Goal: Navigation & Orientation: Find specific page/section

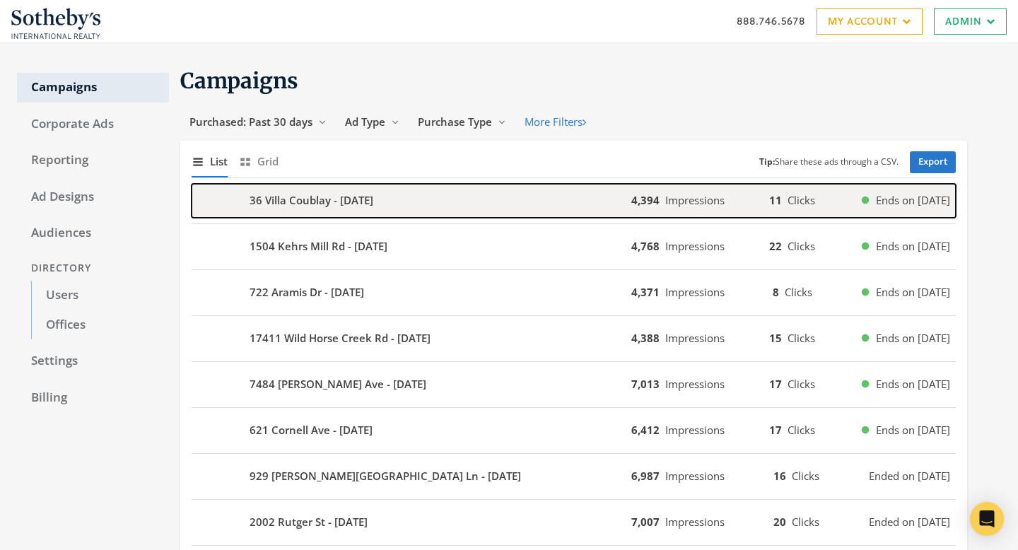
click at [496, 200] on div "36 Villa Coublay - [DATE]" at bounding box center [412, 201] width 440 height 34
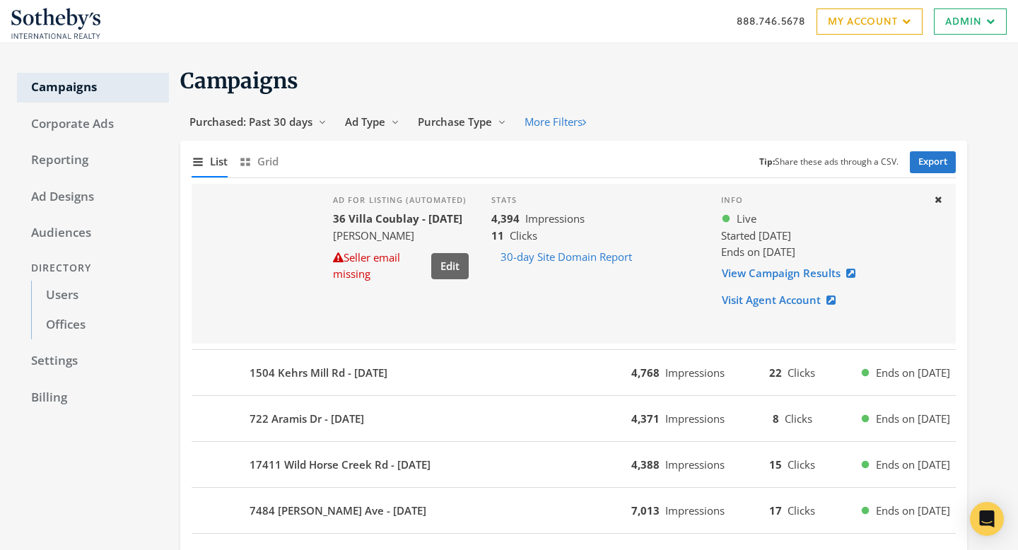
click at [525, 390] on div "[STREET_ADDRESS] - [DATE] 4,768 Impressions 22 Clicks Ends on [DATE]" at bounding box center [574, 373] width 764 height 46
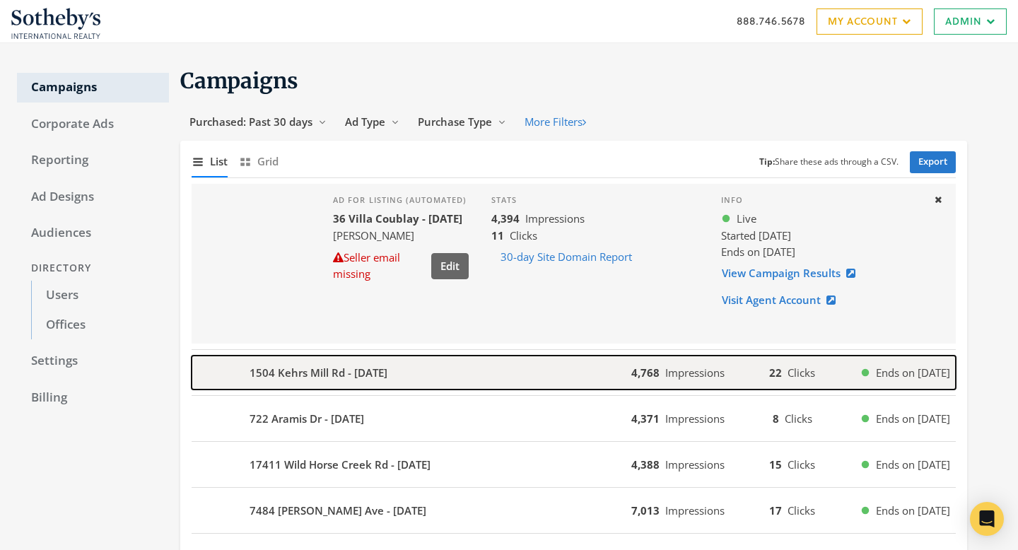
click at [528, 373] on div "1504 Kehrs Mill Rd - 2025-09-11" at bounding box center [412, 373] width 440 height 34
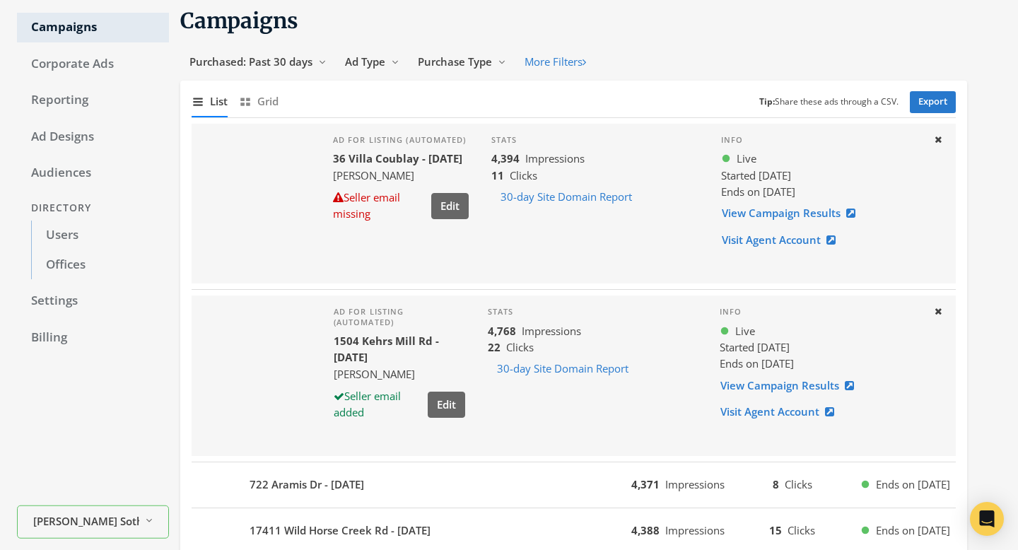
scroll to position [153, 0]
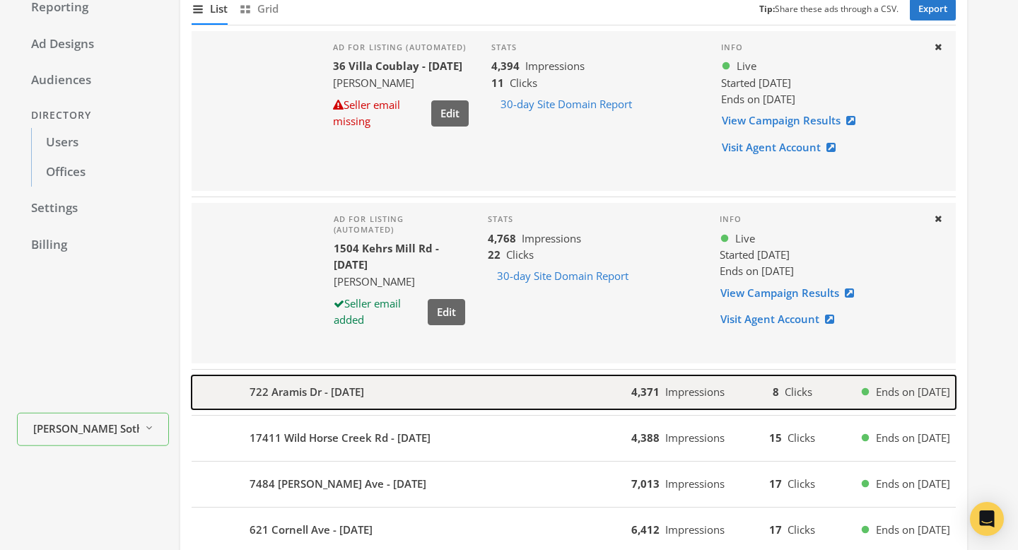
click at [526, 395] on div "722 Aramis Dr - 2025-09-11" at bounding box center [412, 392] width 440 height 34
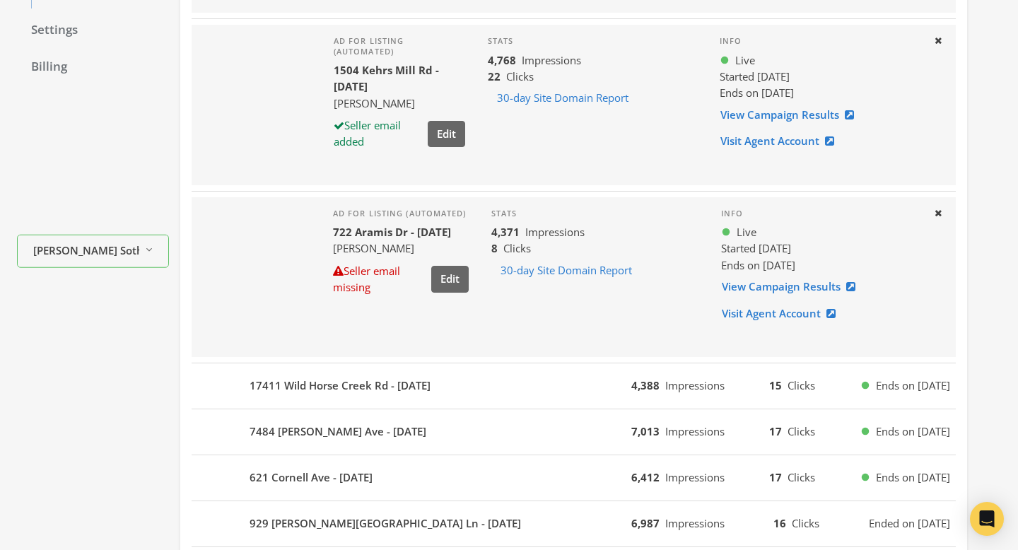
scroll to position [358, 0]
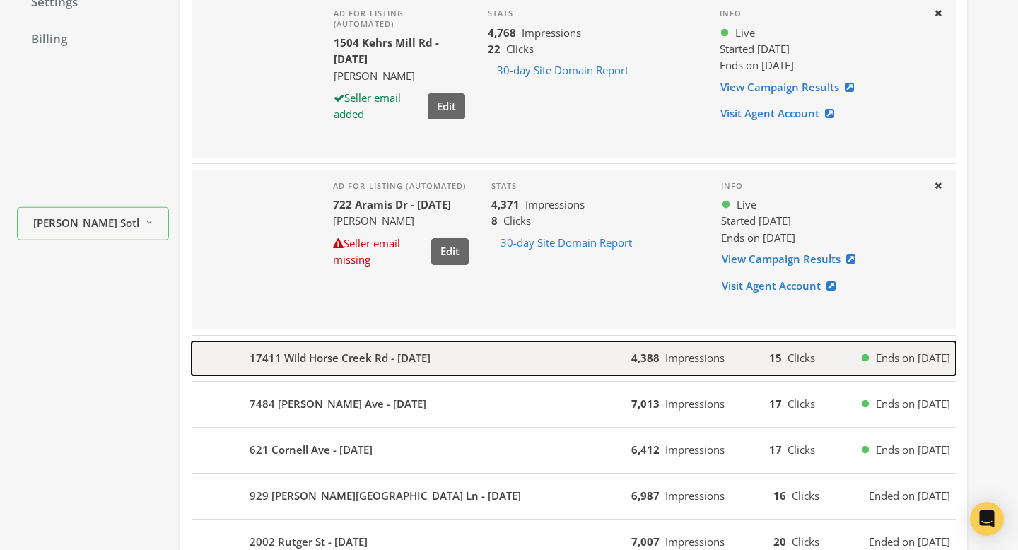
click at [532, 360] on div "17411 Wild Horse Creek Rd - 2025-09-11" at bounding box center [412, 359] width 440 height 34
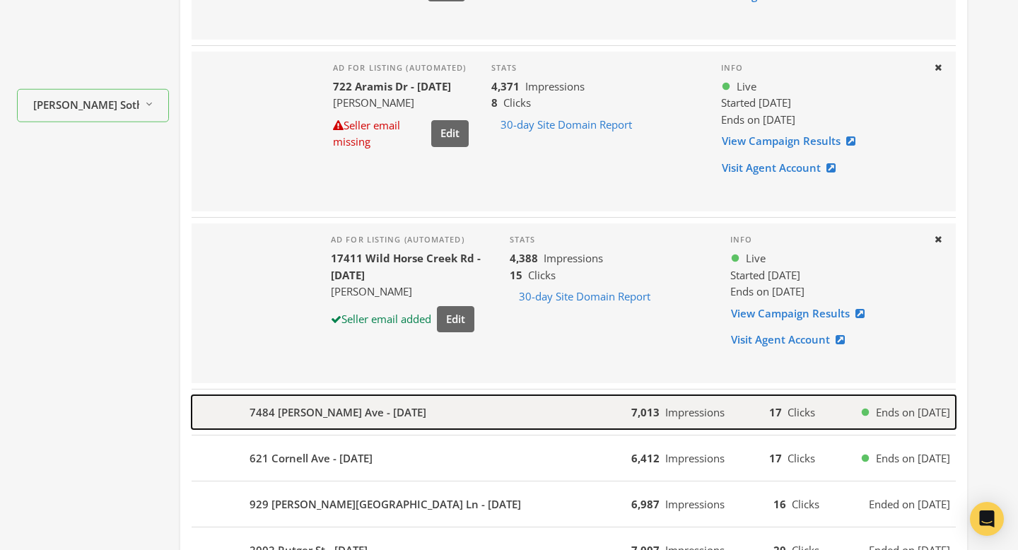
click at [529, 402] on div "7484 Gannon Ave - 2025-09-10" at bounding box center [412, 412] width 440 height 34
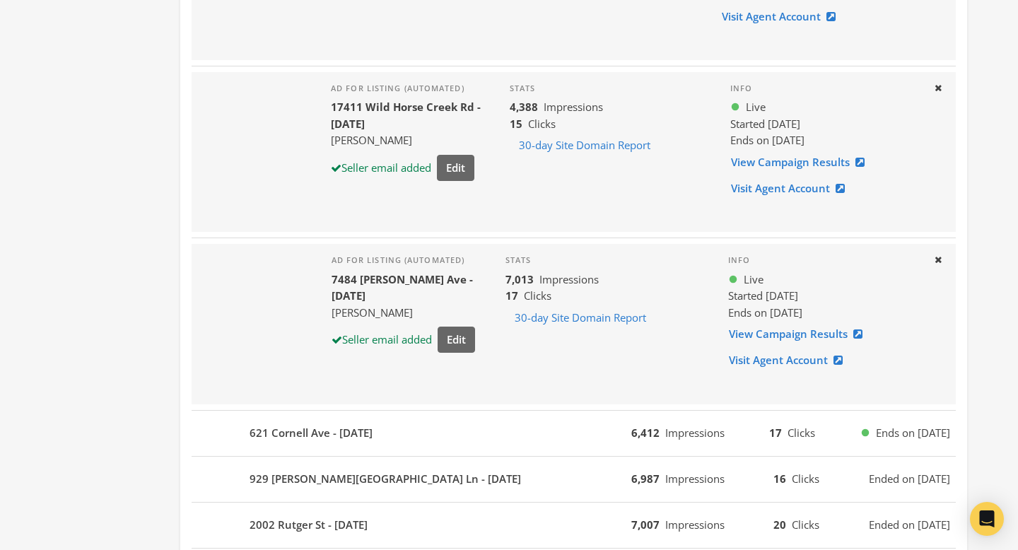
scroll to position [683, 0]
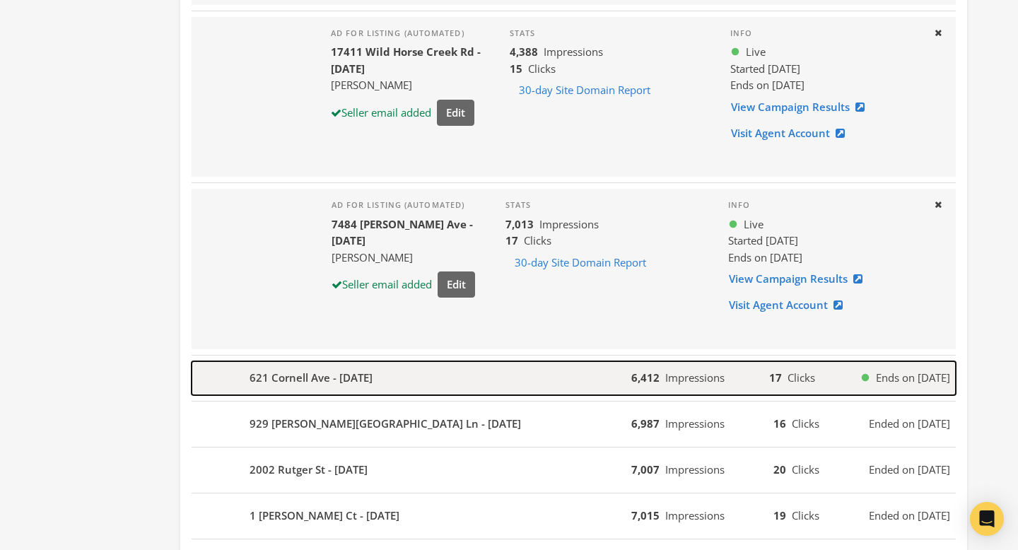
click at [528, 374] on div "621 Cornell Ave - 2025-09-09" at bounding box center [412, 378] width 440 height 34
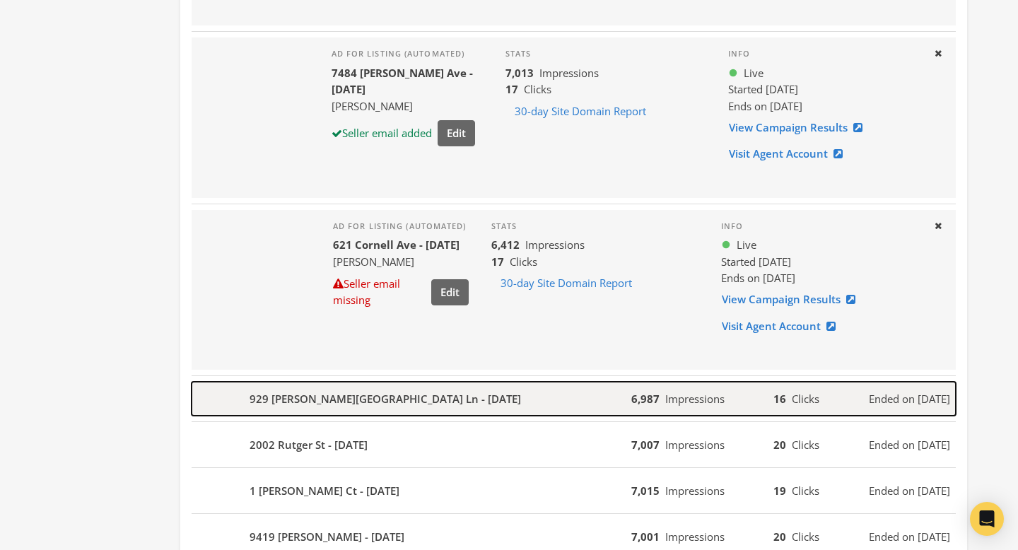
click at [523, 406] on div "929 Barnard College Ln - 2025-09-06" at bounding box center [412, 399] width 440 height 34
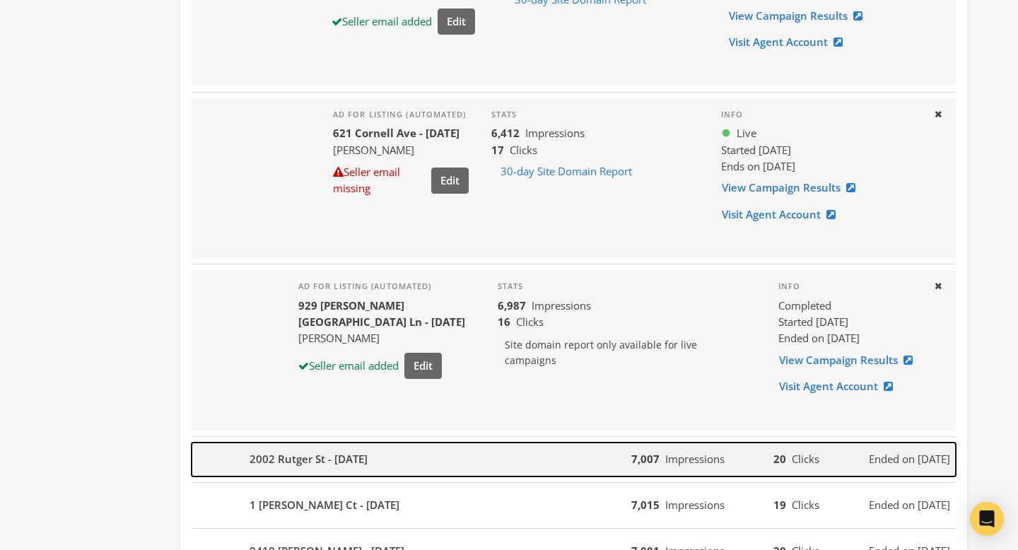
click at [518, 444] on div "2002 Rutger St - 2025-09-06" at bounding box center [412, 460] width 440 height 34
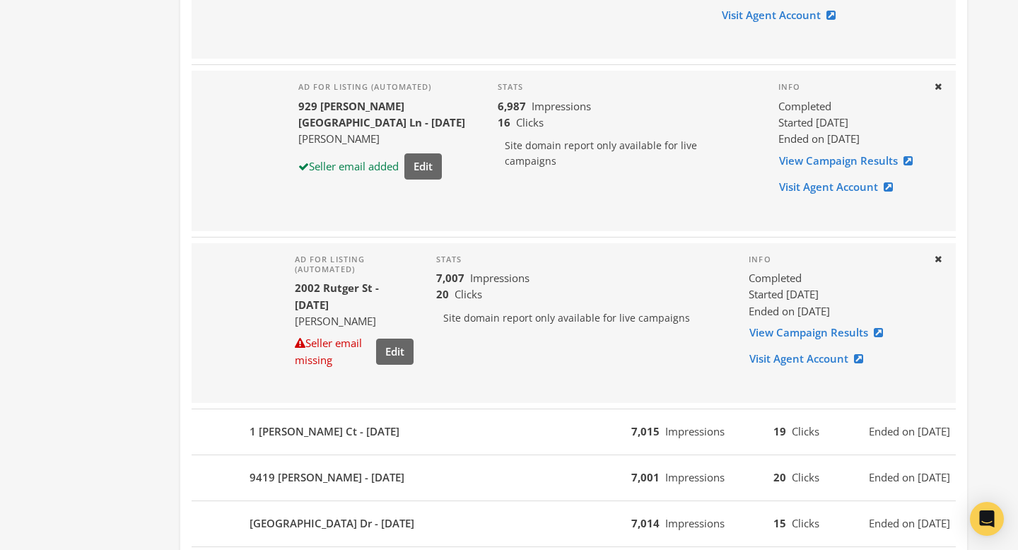
scroll to position [1196, 0]
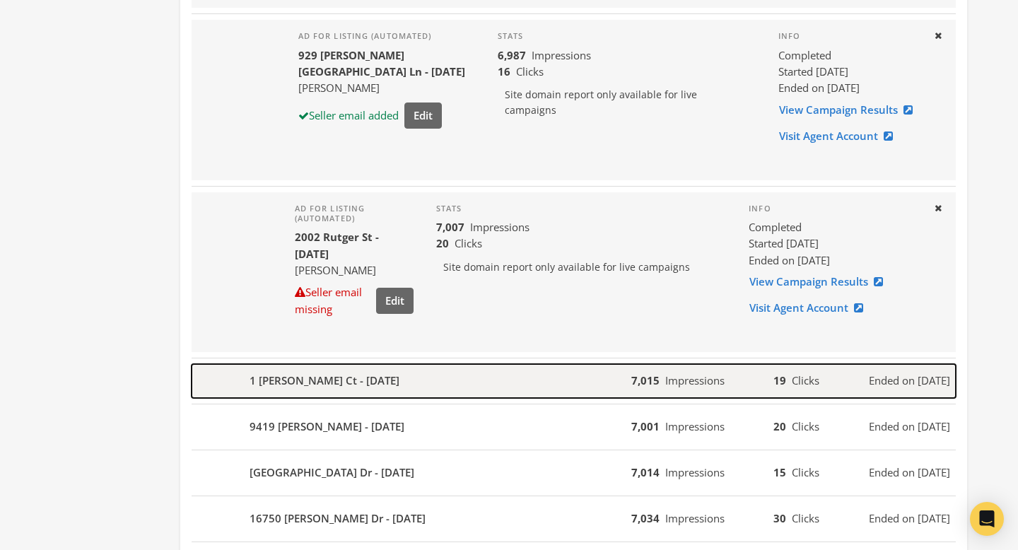
click at [518, 372] on div "1 Delvin Ct - 2025-09-06" at bounding box center [412, 381] width 440 height 34
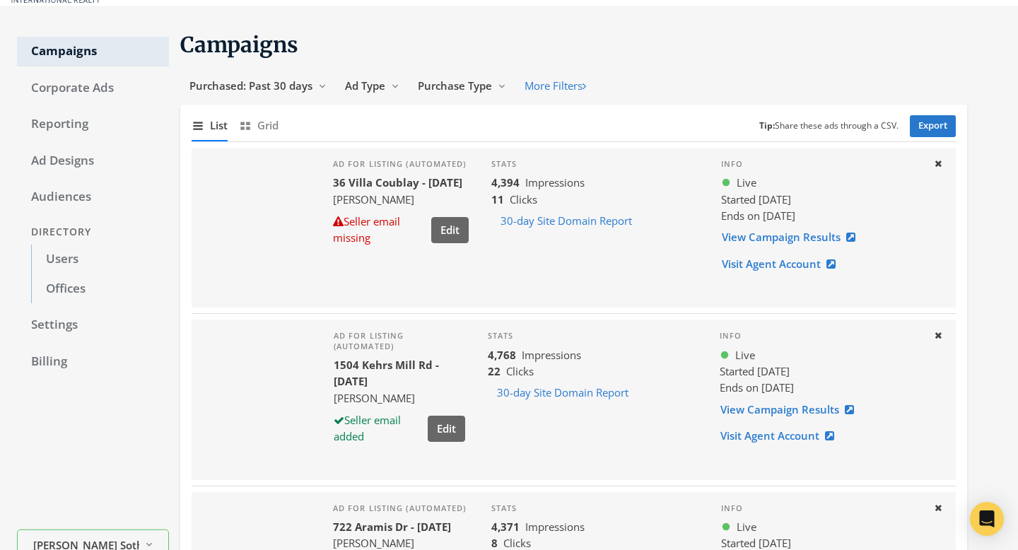
scroll to position [0, 0]
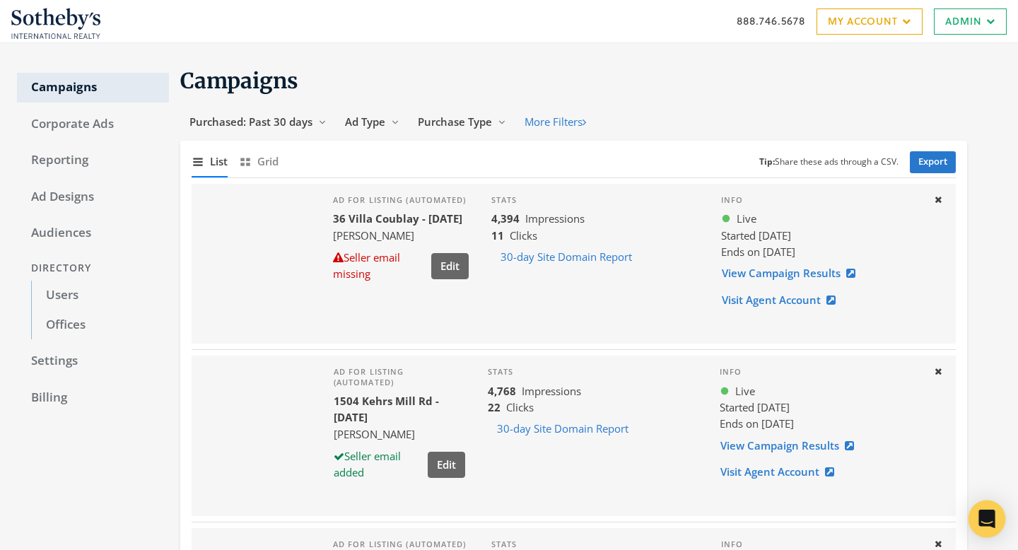
click at [991, 521] on icon "Open Intercom Messenger" at bounding box center [987, 519] width 18 height 18
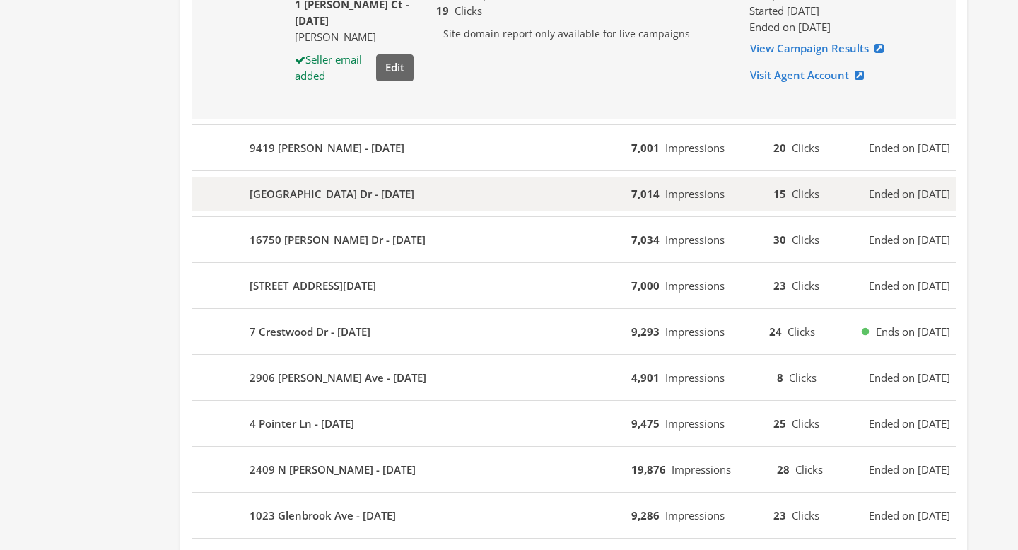
scroll to position [1618, 0]
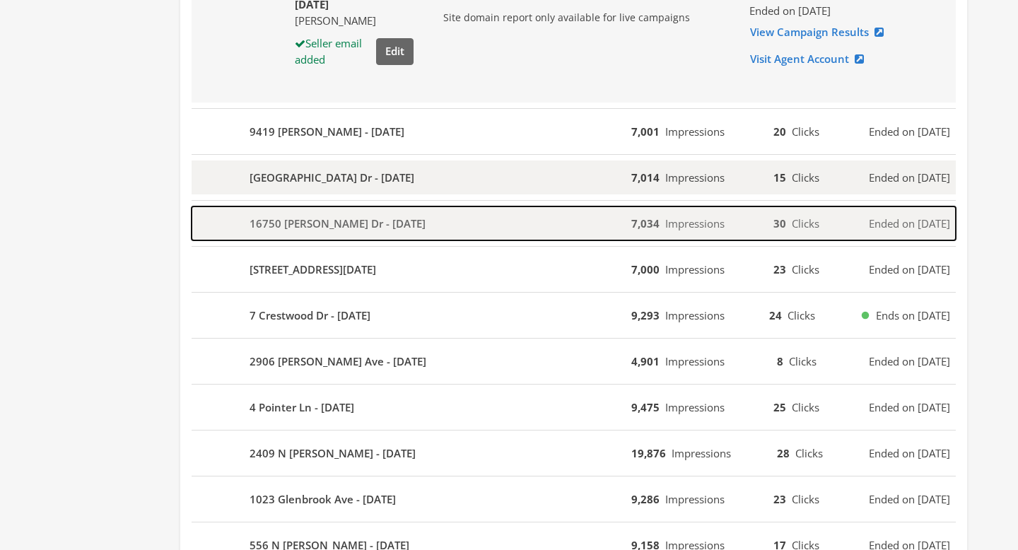
click at [564, 239] on div "16750 Benton Taylor Dr - 2025-09-05" at bounding box center [412, 223] width 440 height 34
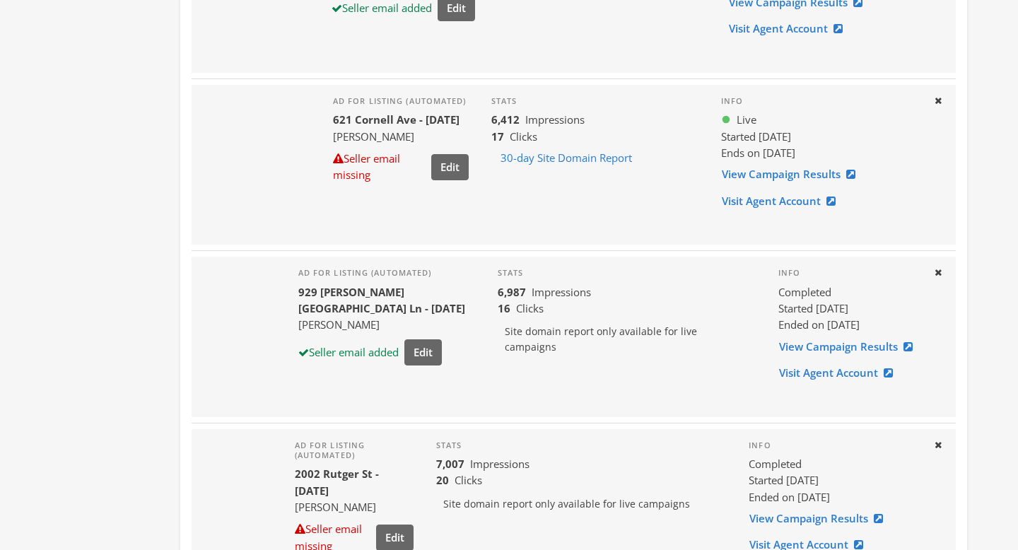
scroll to position [759, 0]
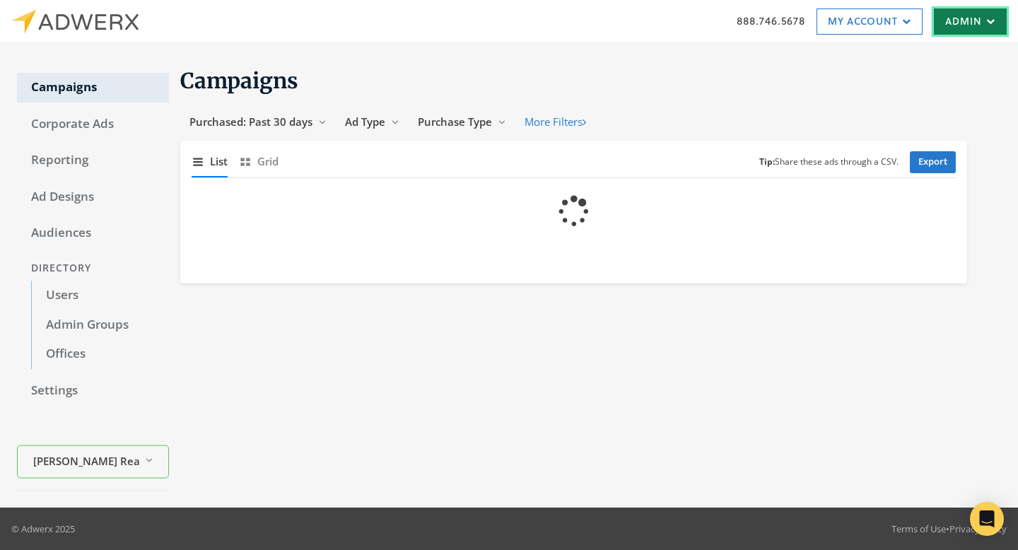
click at [962, 20] on link "Admin" at bounding box center [970, 21] width 73 height 26
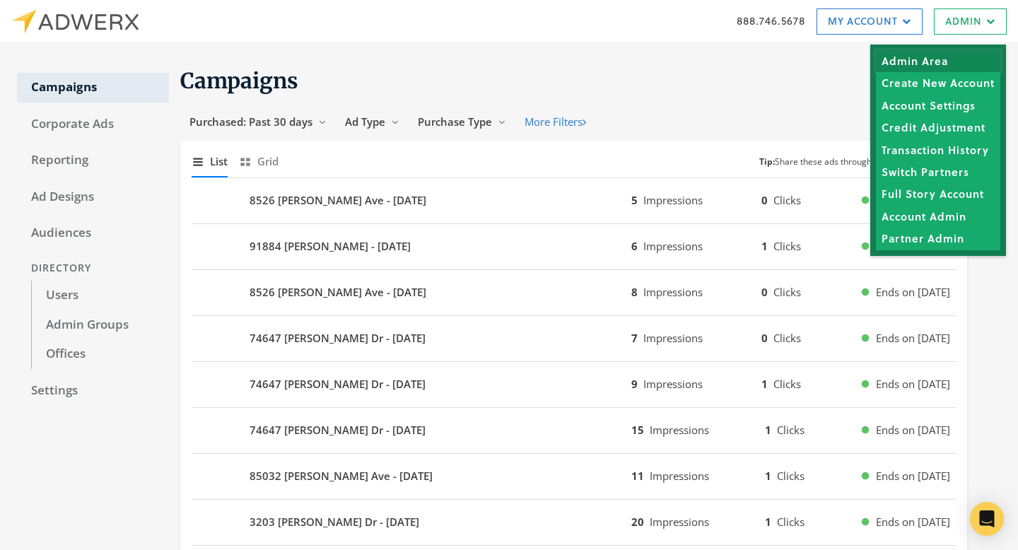
click at [955, 58] on link "Admin Area" at bounding box center [938, 61] width 124 height 22
